Goal: Task Accomplishment & Management: Complete application form

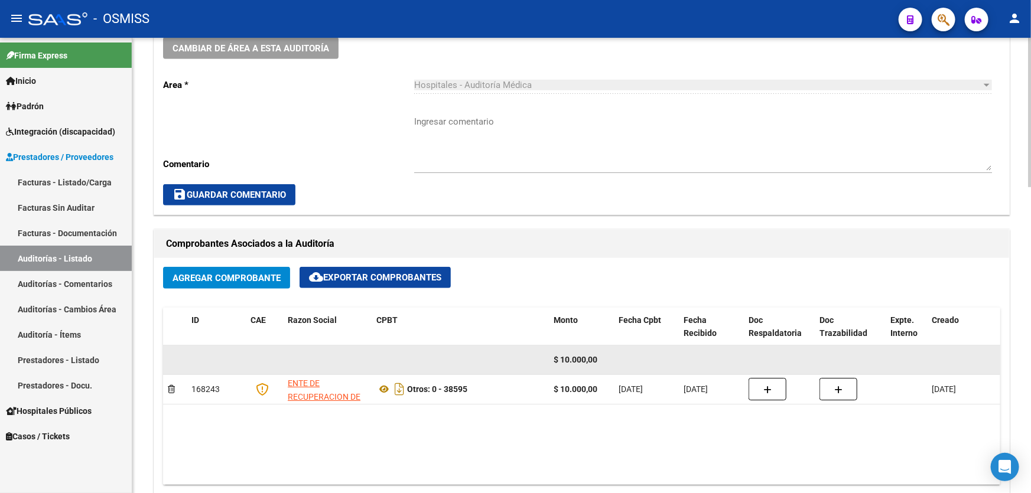
scroll to position [215, 0]
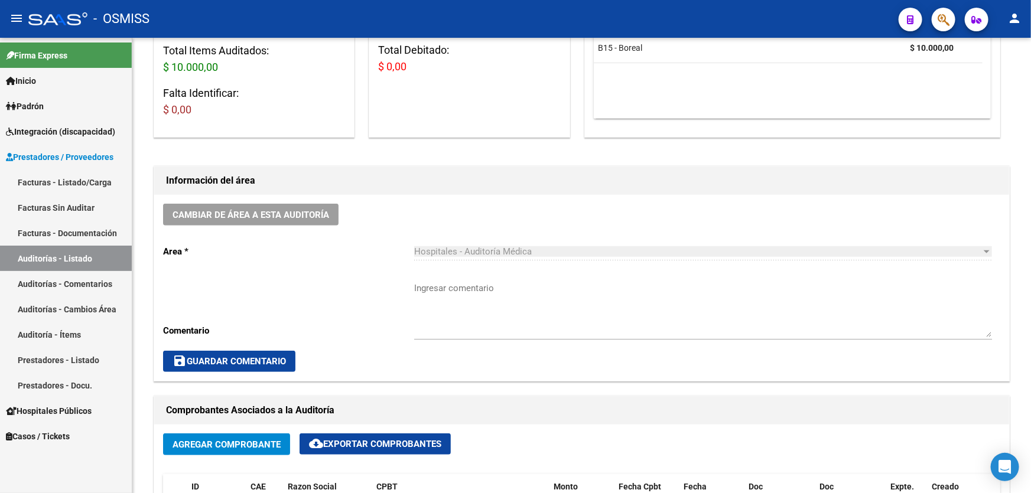
click at [107, 253] on link "Auditorías - Listado" at bounding box center [66, 258] width 132 height 25
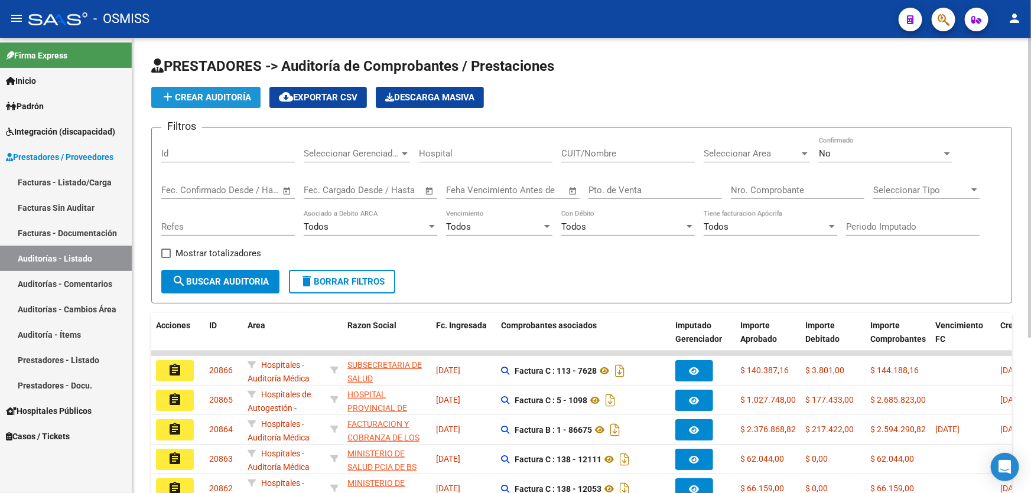
click at [245, 93] on span "add Crear Auditoría" at bounding box center [206, 97] width 90 height 11
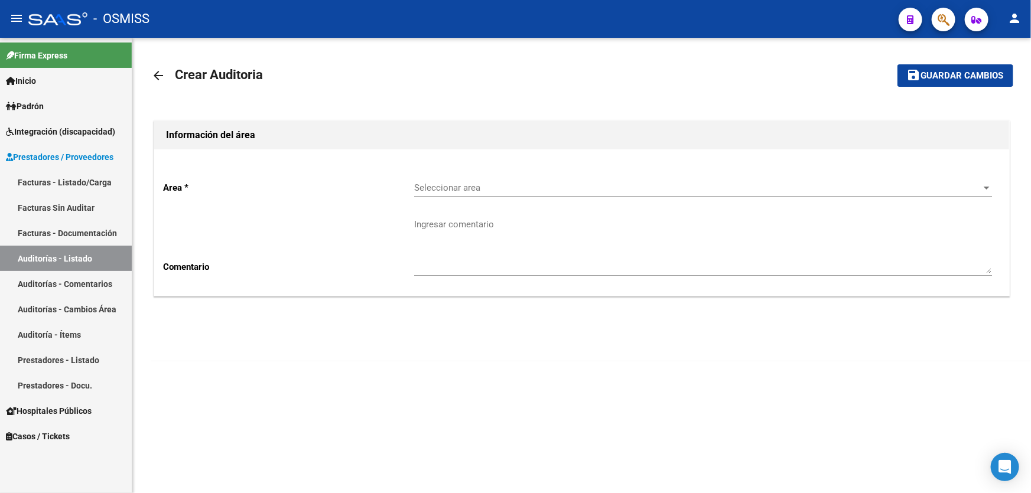
click at [448, 183] on span "Seleccionar area" at bounding box center [697, 188] width 567 height 11
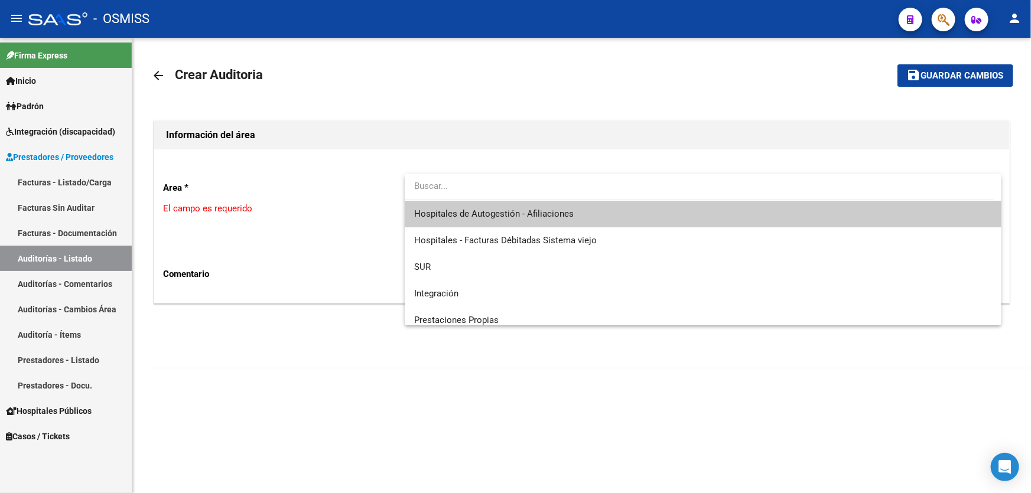
click at [528, 224] on span "Hospitales de Autogestión - Afiliaciones" at bounding box center [703, 214] width 578 height 27
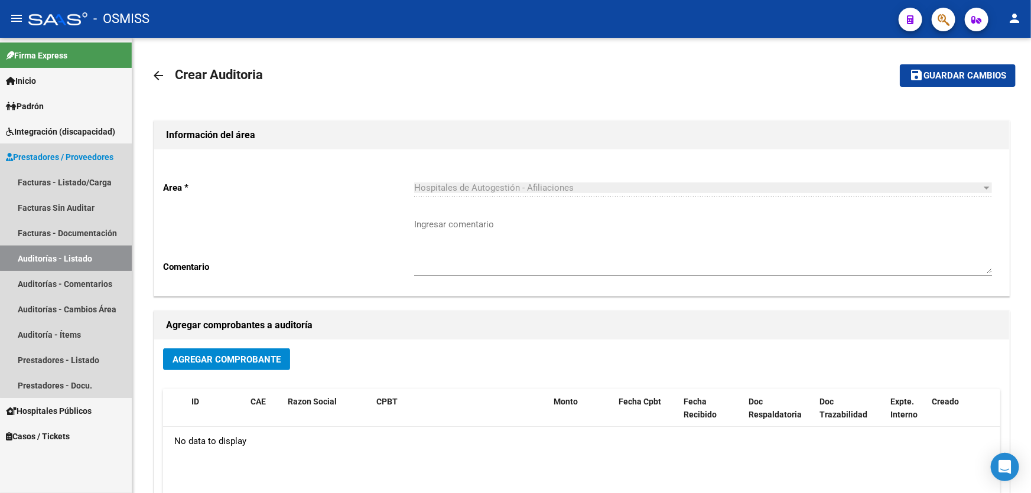
click at [105, 252] on link "Auditorías - Listado" at bounding box center [66, 258] width 132 height 25
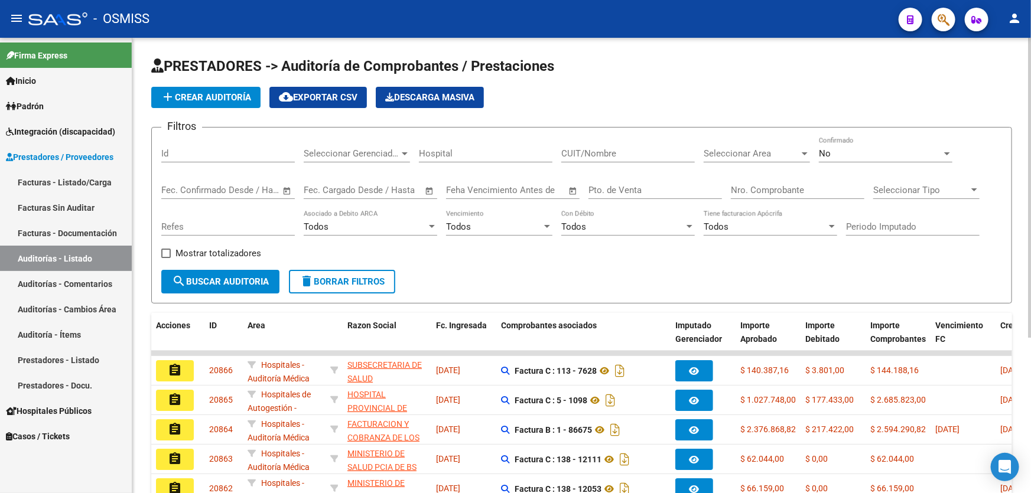
click at [738, 185] on input "Nro. Comprobante" at bounding box center [798, 190] width 134 height 11
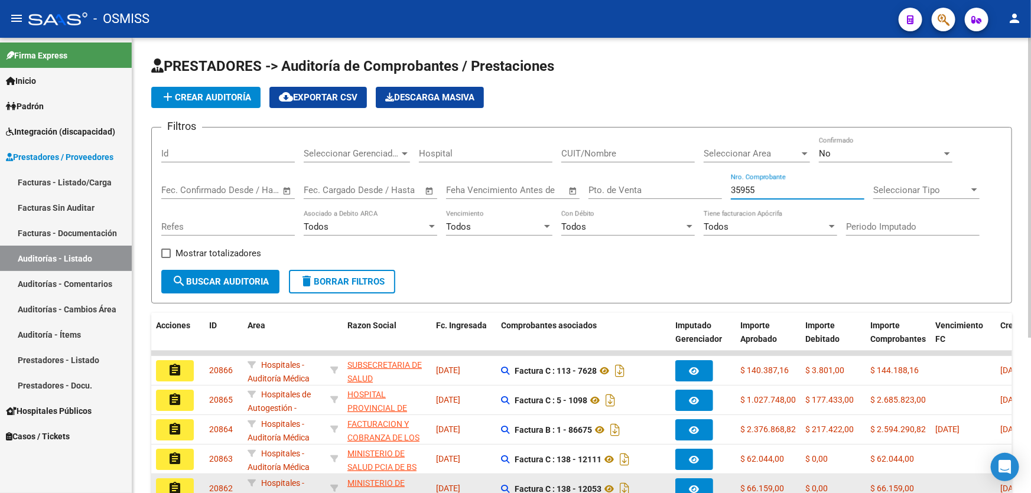
type input "35955"
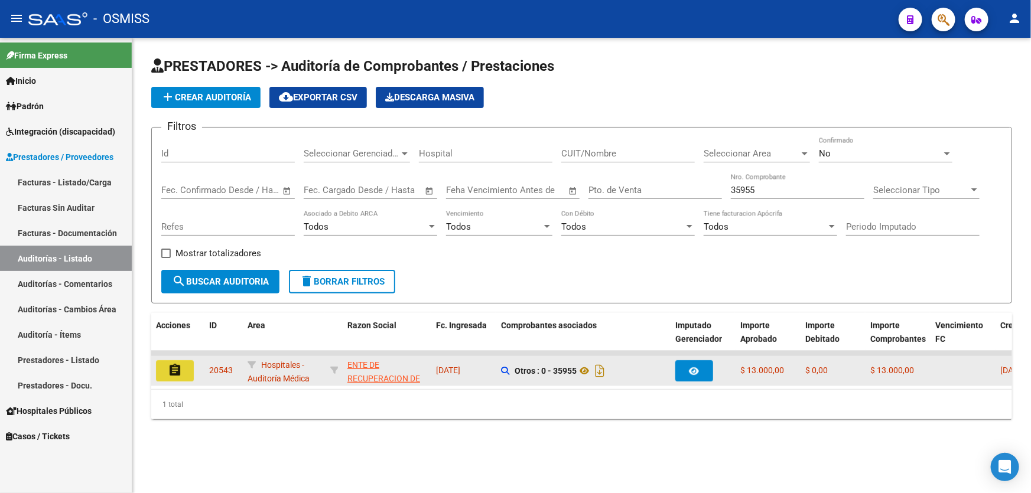
click at [173, 373] on mat-icon "assignment" at bounding box center [175, 370] width 14 height 14
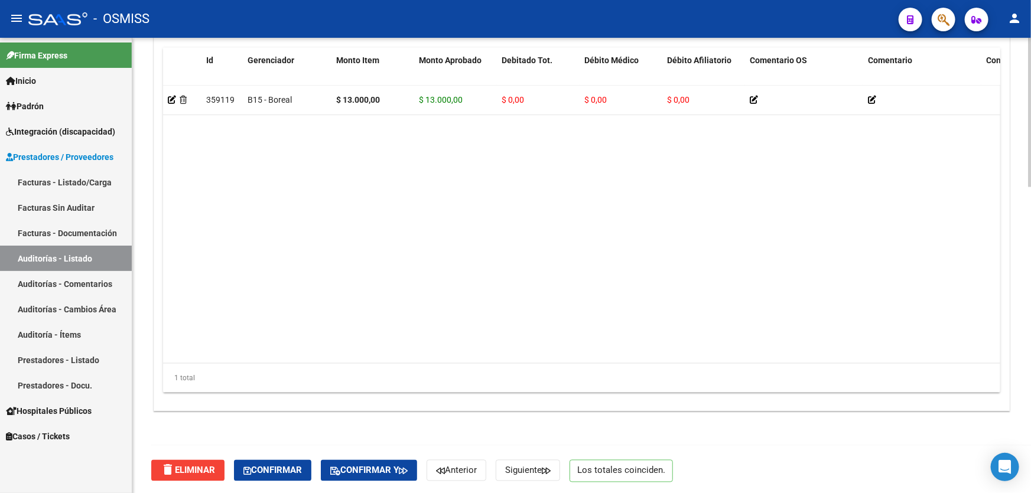
scroll to position [716, 0]
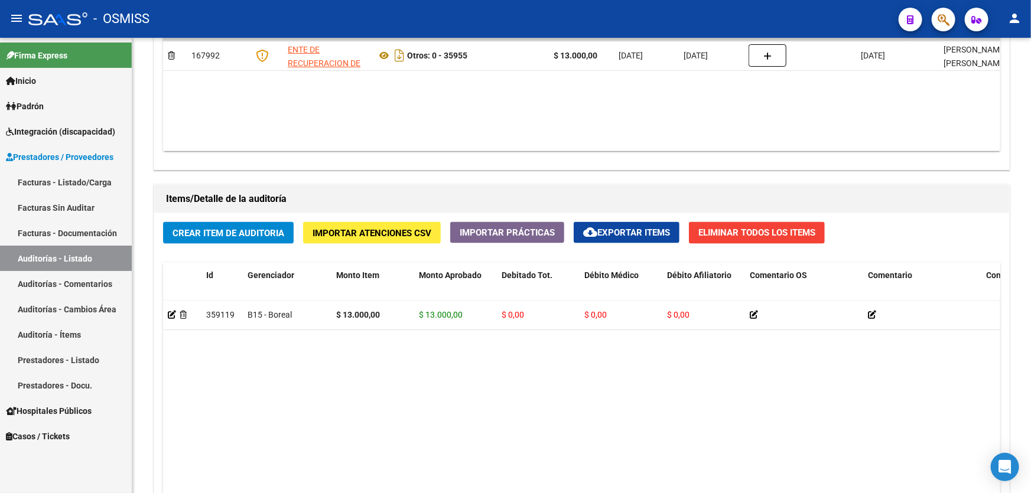
click at [78, 257] on link "Auditorías - Listado" at bounding box center [66, 258] width 132 height 25
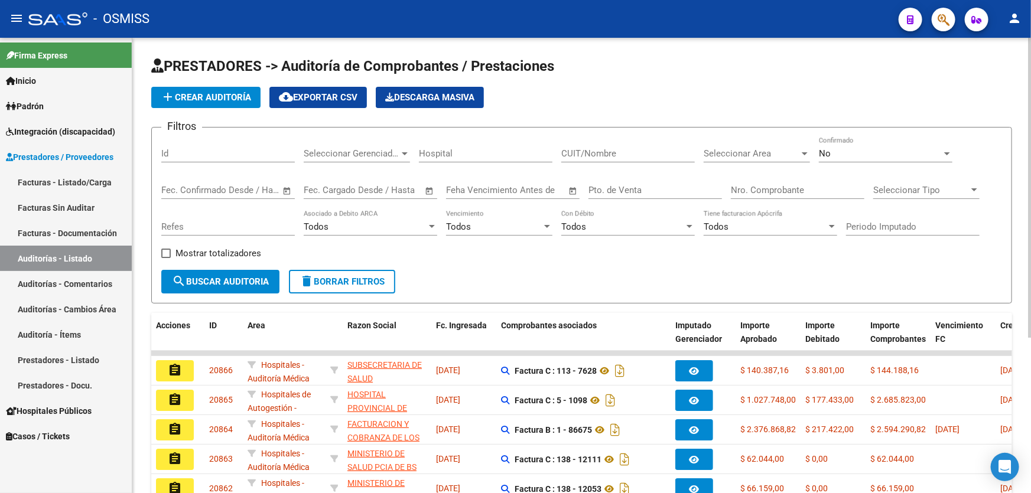
click at [781, 197] on div "Nro. Comprobante" at bounding box center [798, 186] width 134 height 25
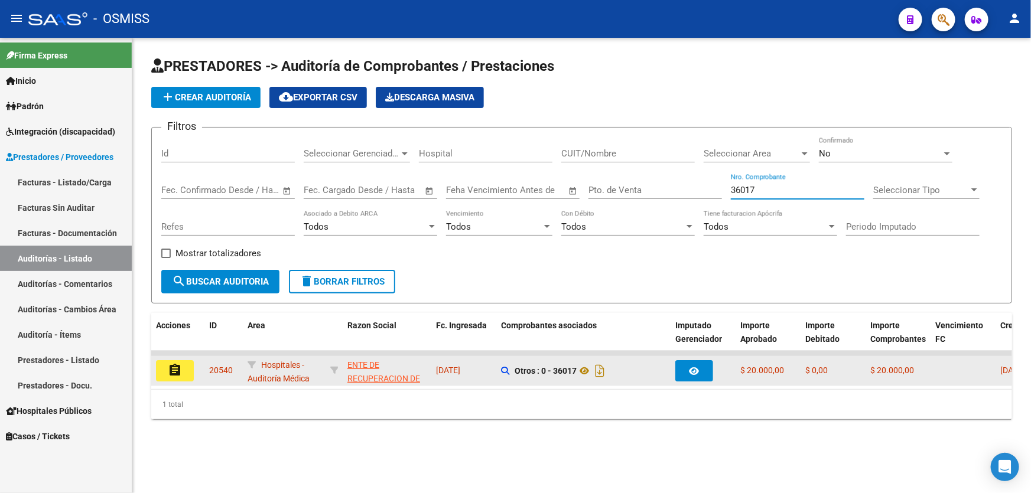
type input "36017"
click at [199, 366] on div "assignment" at bounding box center [178, 371] width 44 height 21
click at [189, 366] on button "assignment" at bounding box center [175, 371] width 38 height 21
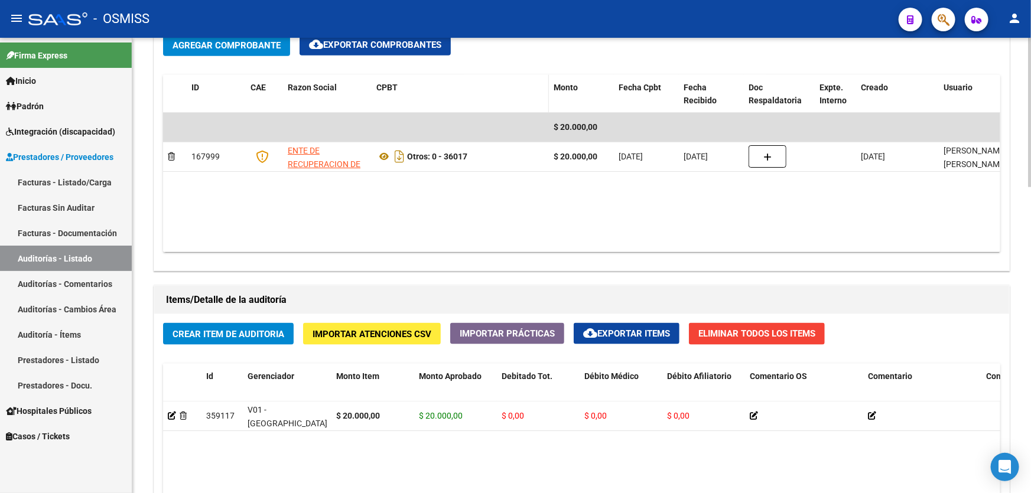
scroll to position [537, 0]
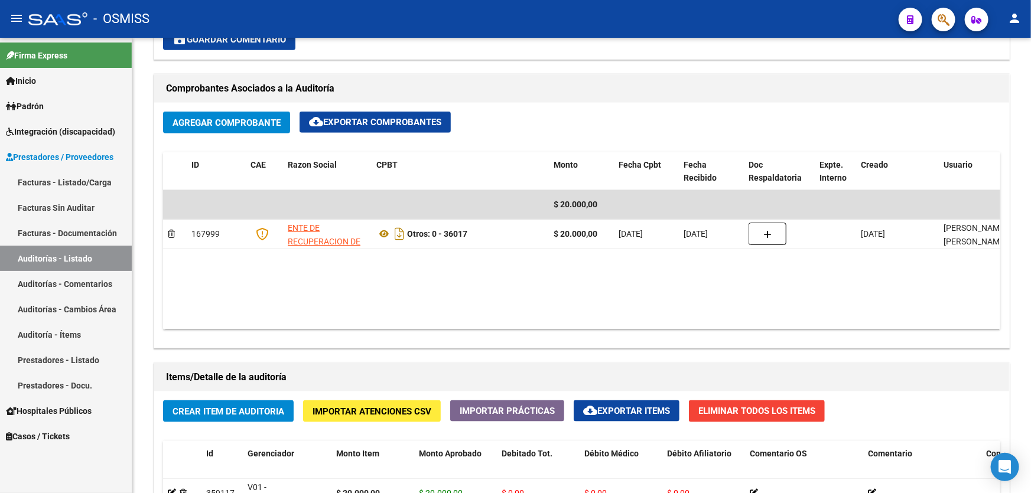
click at [93, 252] on link "Auditorías - Listado" at bounding box center [66, 258] width 132 height 25
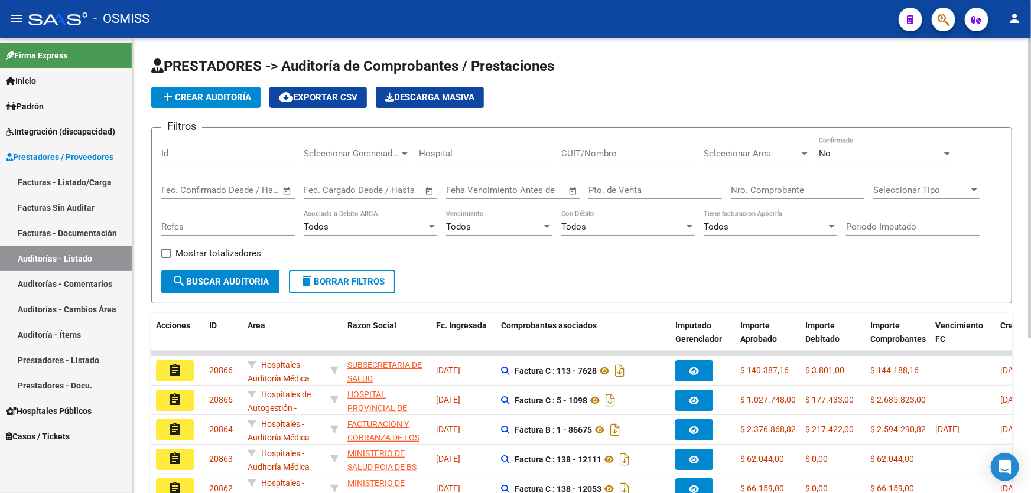
click at [764, 210] on div "Todos Tiene facturacion Apócrifa" at bounding box center [771, 222] width 134 height 25
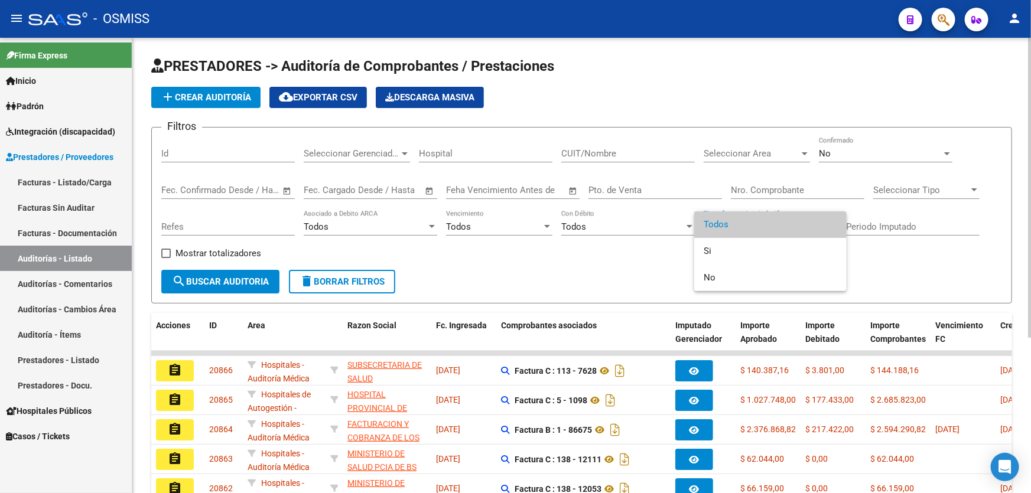
click at [766, 195] on div at bounding box center [515, 246] width 1031 height 493
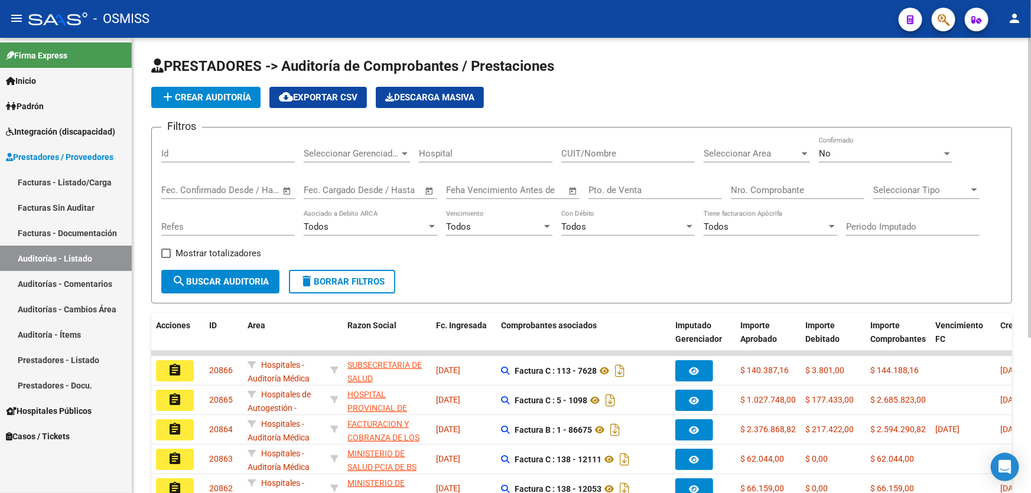
click at [766, 193] on input "Nro. Comprobante" at bounding box center [798, 190] width 134 height 11
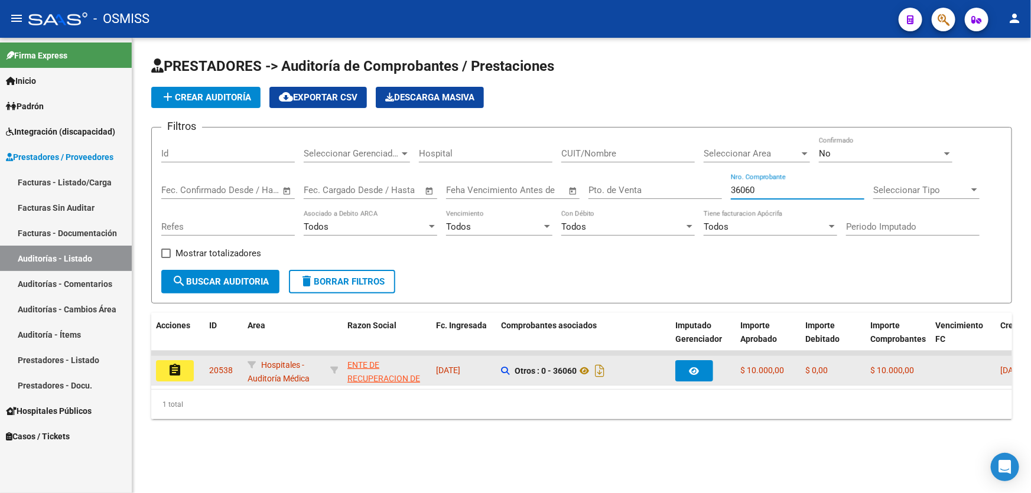
type input "36060"
click at [183, 373] on button "assignment" at bounding box center [175, 371] width 38 height 21
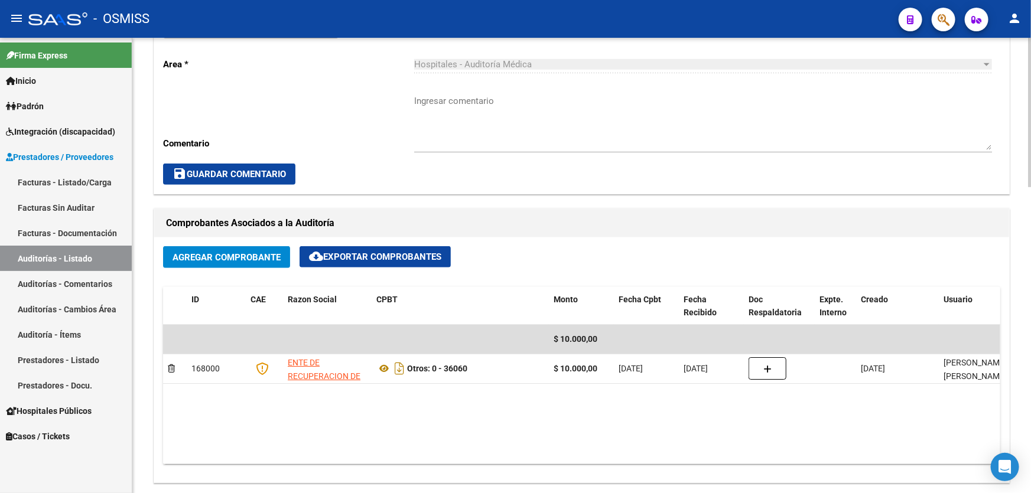
scroll to position [286, 0]
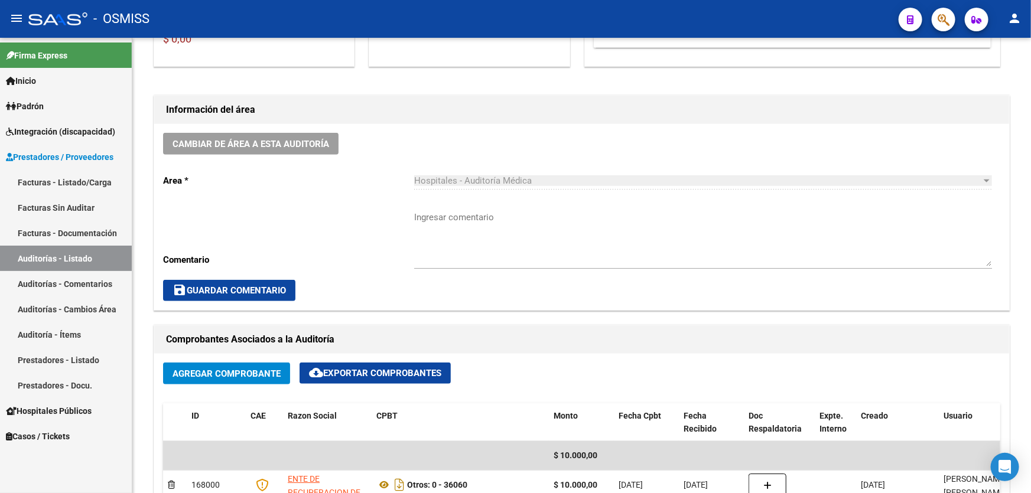
click at [79, 254] on link "Auditorías - Listado" at bounding box center [66, 258] width 132 height 25
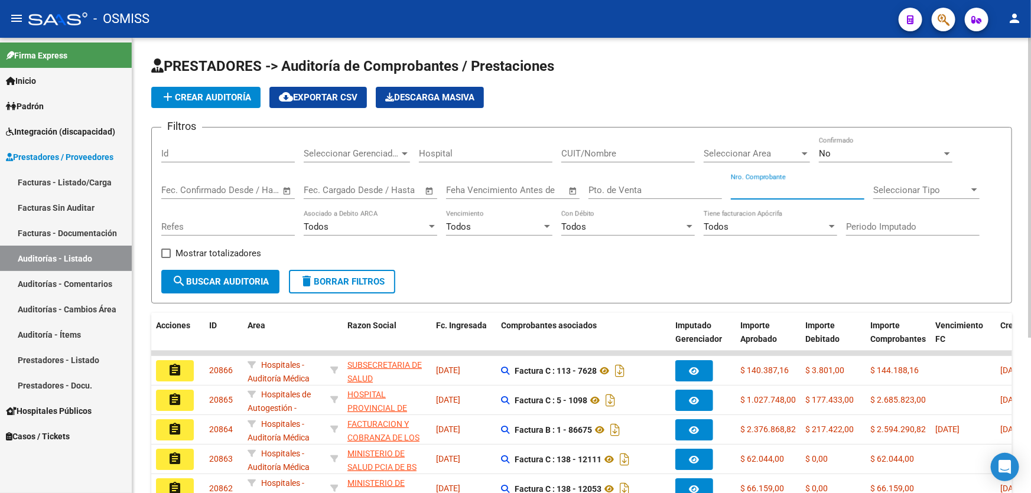
click at [797, 185] on input "Nro. Comprobante" at bounding box center [798, 190] width 134 height 11
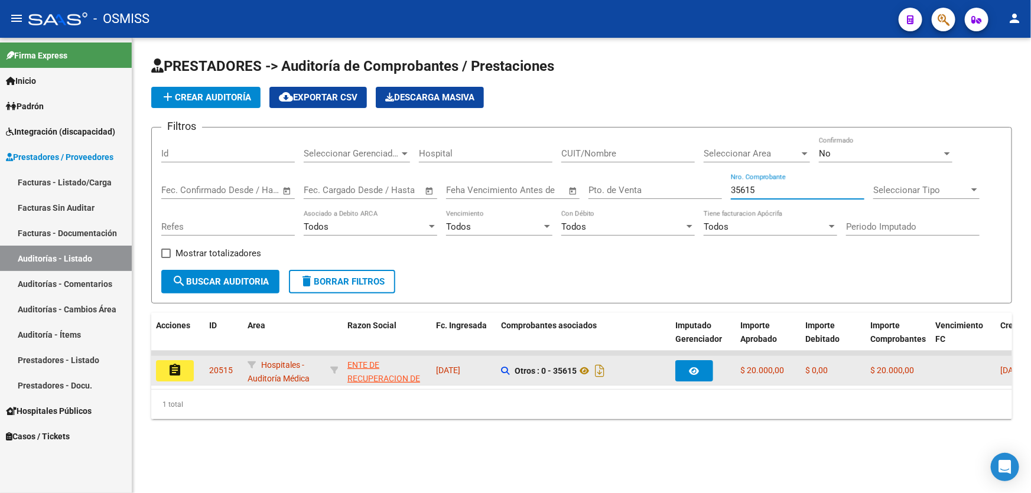
type input "35615"
click at [161, 365] on button "assignment" at bounding box center [175, 371] width 38 height 21
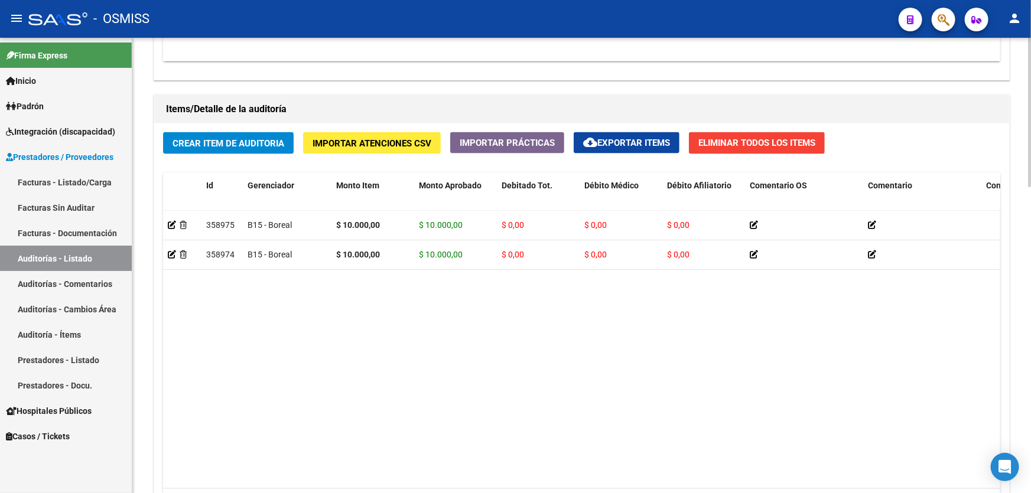
scroll to position [591, 0]
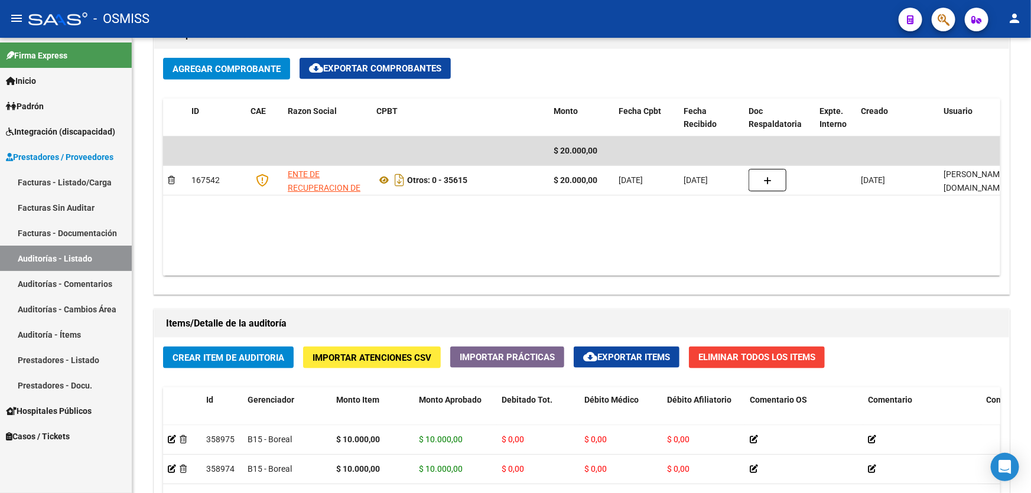
click at [96, 252] on link "Auditorías - Listado" at bounding box center [66, 258] width 132 height 25
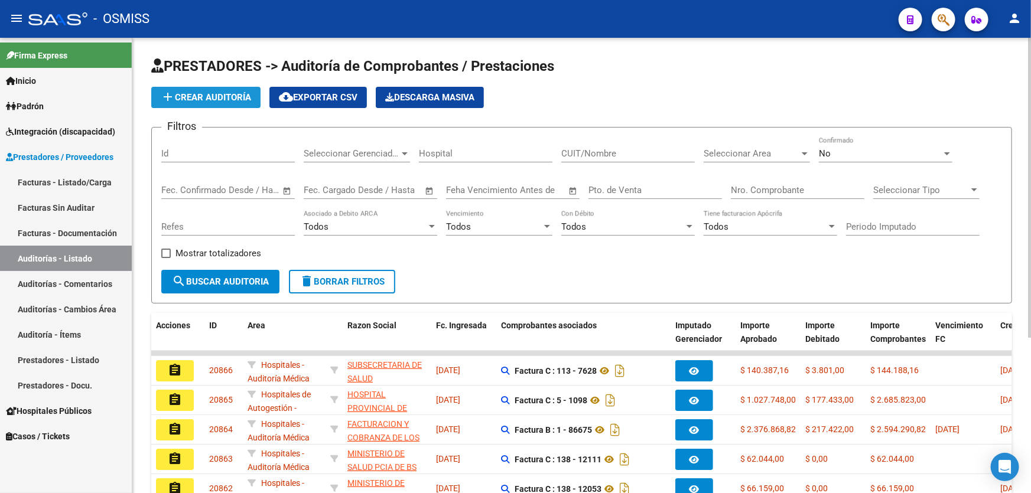
click at [238, 105] on button "add Crear Auditoría" at bounding box center [205, 97] width 109 height 21
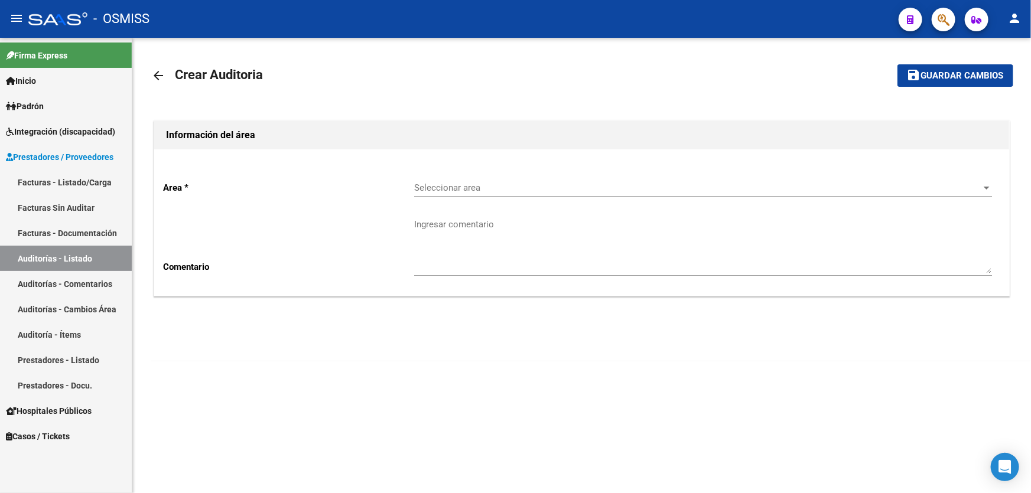
click at [548, 186] on span "Seleccionar area" at bounding box center [697, 188] width 567 height 11
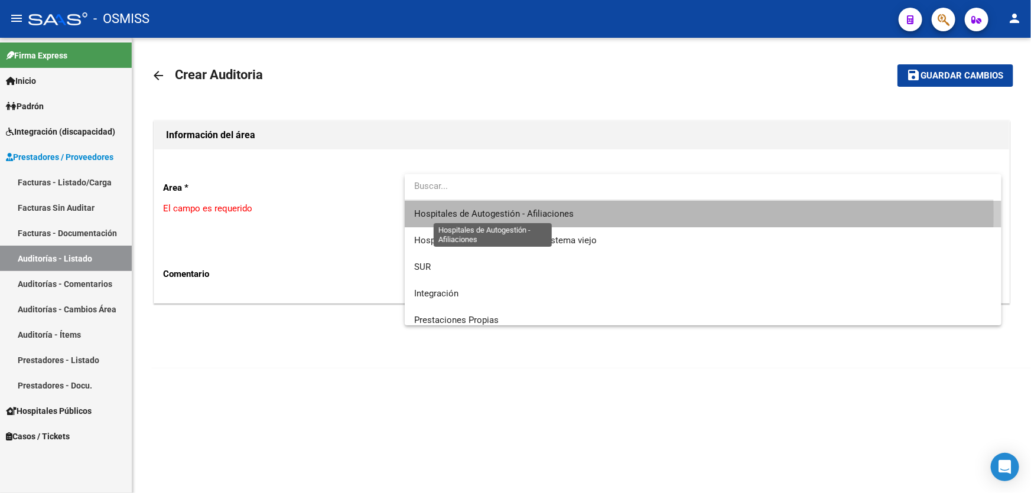
click at [543, 214] on span "Hospitales de Autogestión - Afiliaciones" at bounding box center [494, 214] width 160 height 11
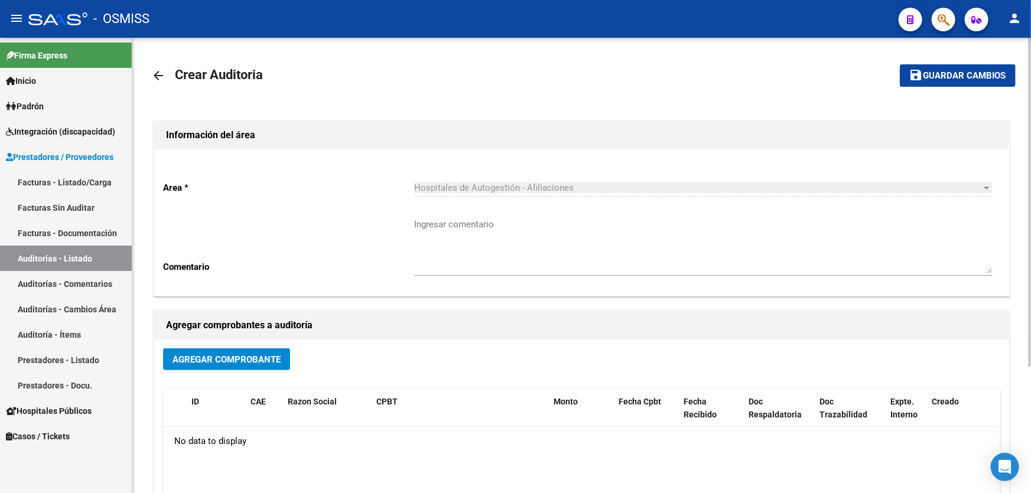
click at [216, 342] on div "Agregar Comprobante ID CAE Razon Social CPBT Monto Fecha Cpbt Fecha Recibido Do…" at bounding box center [581, 462] width 855 height 245
click at [225, 354] on span "Agregar Comprobante" at bounding box center [227, 359] width 108 height 11
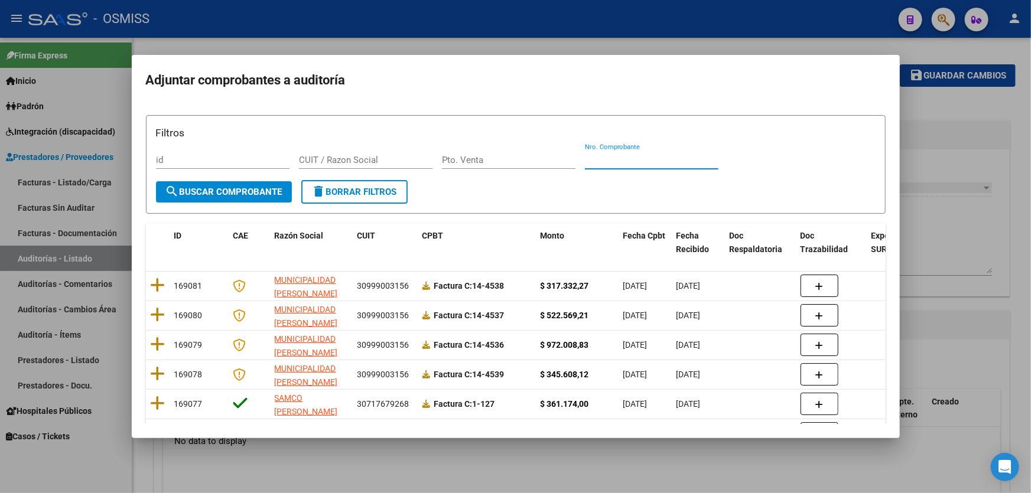
click at [616, 157] on input "Nro. Comprobante" at bounding box center [652, 160] width 134 height 11
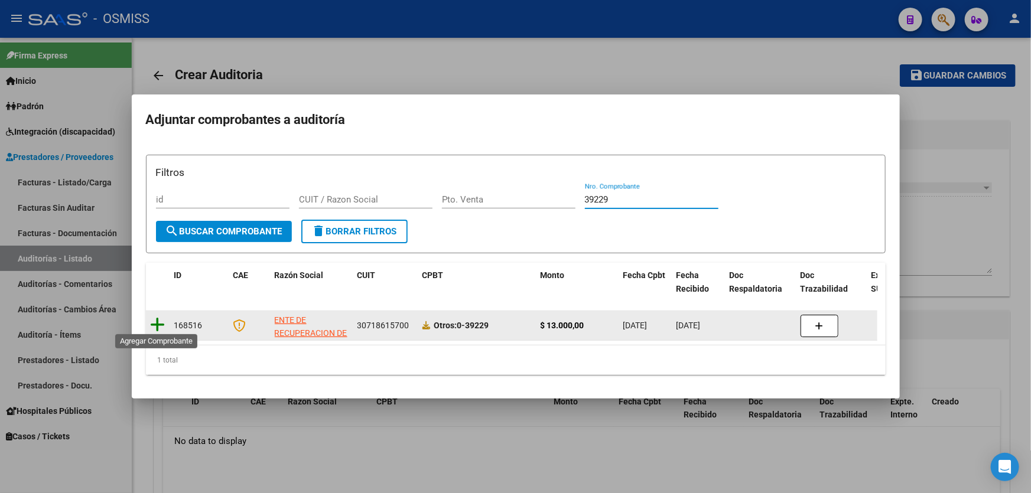
type input "39229"
click at [152, 324] on icon at bounding box center [158, 325] width 15 height 17
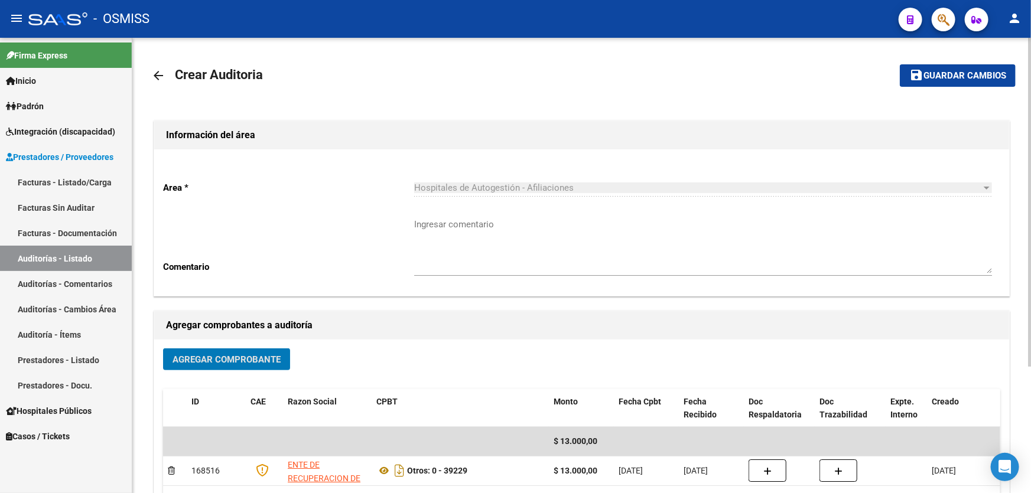
click at [947, 68] on button "save Guardar cambios" at bounding box center [958, 75] width 116 height 22
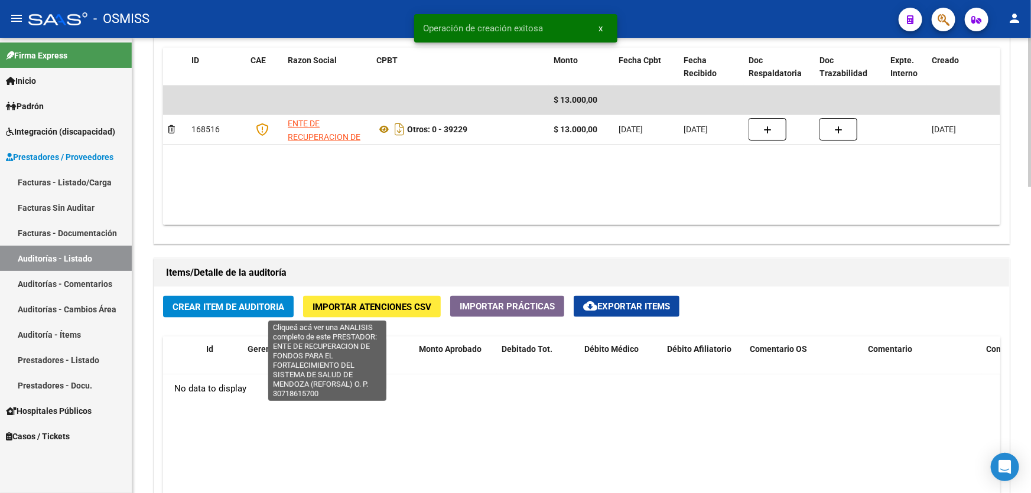
scroll to position [752, 0]
